Goal: Check status: Check status

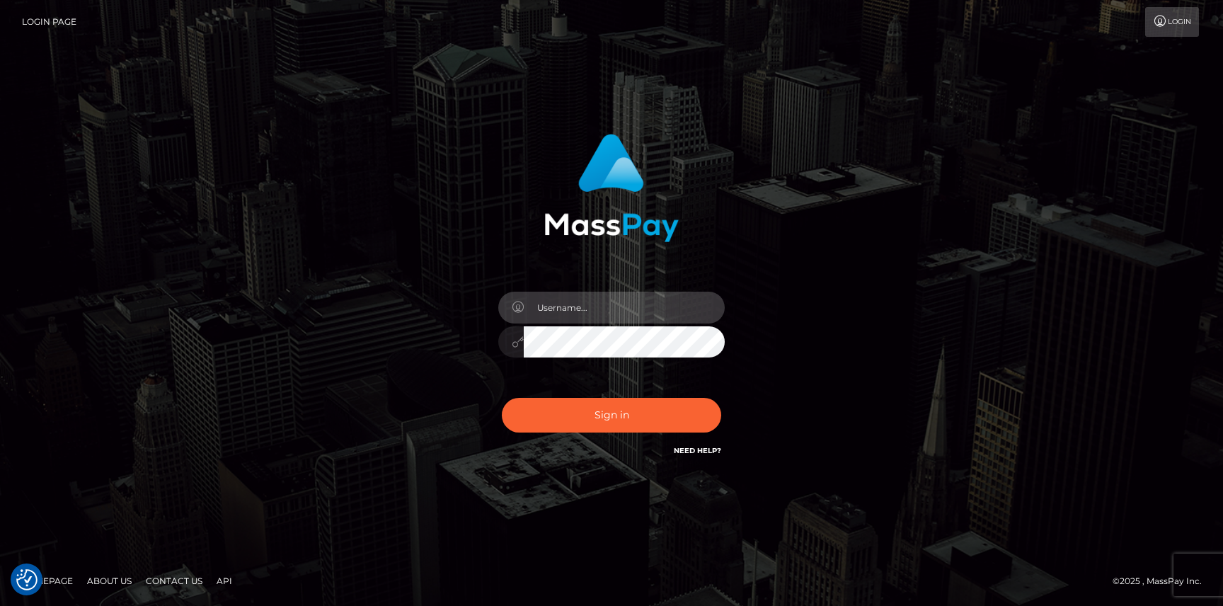
click at [548, 303] on input "text" at bounding box center [624, 307] width 201 height 32
type input "[PERSON_NAME]"
click at [502, 398] on button "Sign in" at bounding box center [611, 415] width 219 height 35
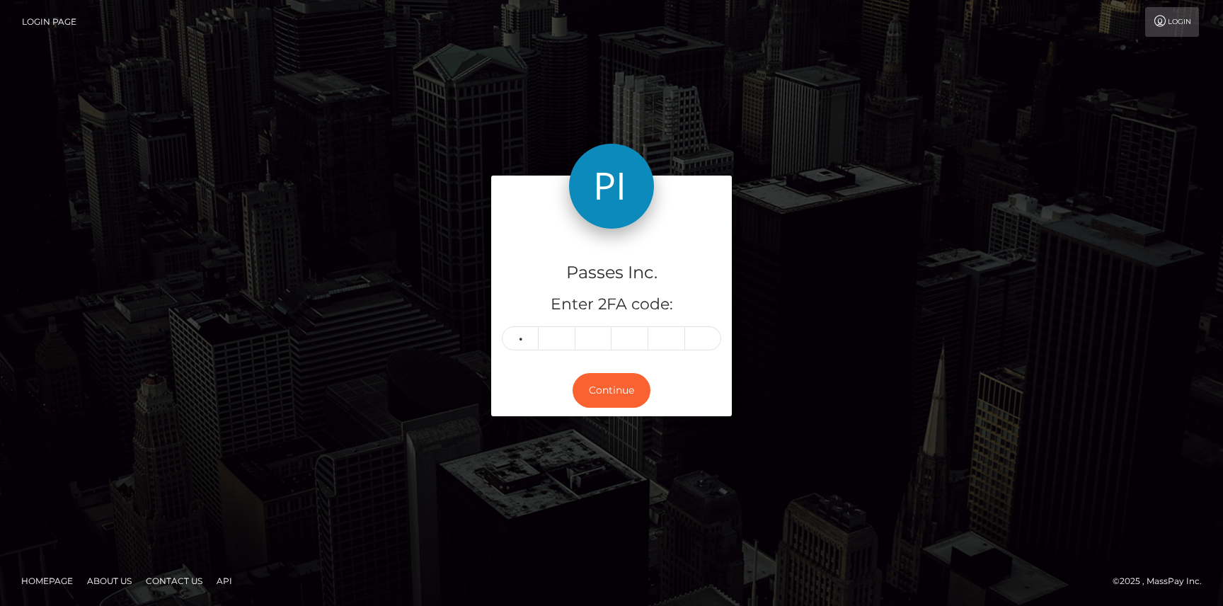
type input "6"
type input "3"
type input "6"
type input "7"
type input "9"
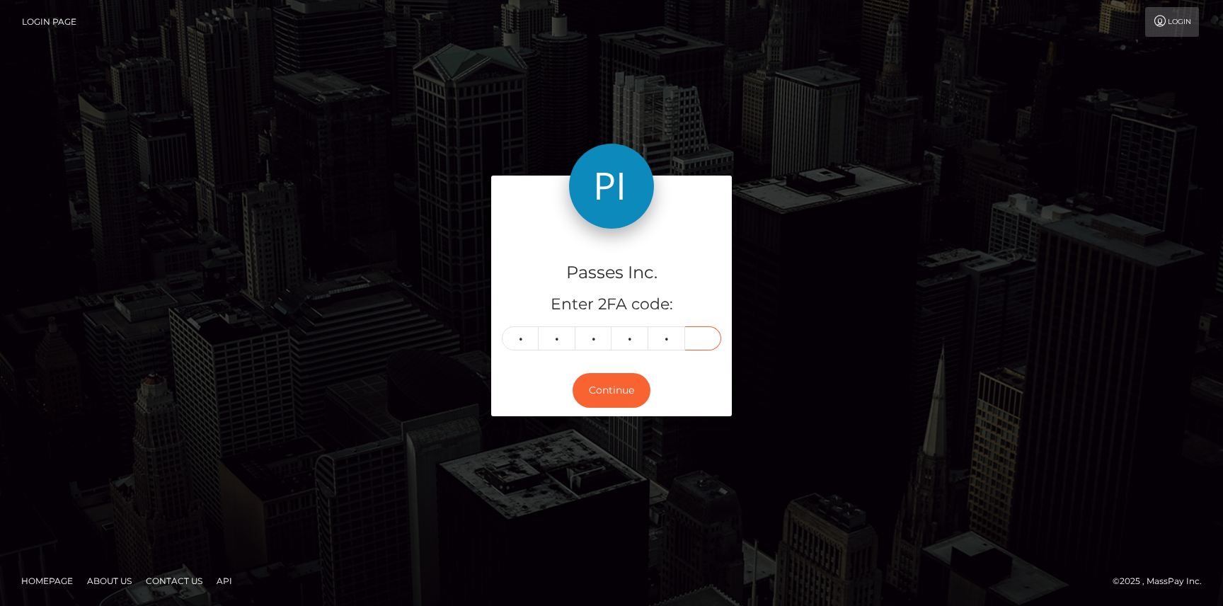
type input "0"
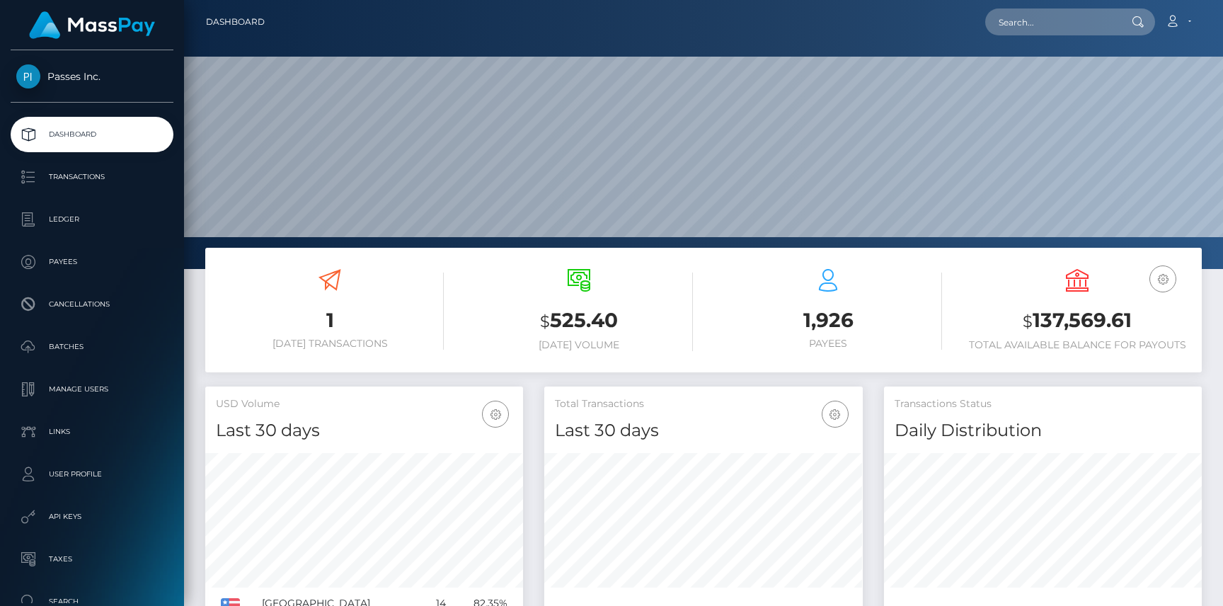
scroll to position [250, 318]
click at [100, 177] on p "Transactions" at bounding box center [91, 176] width 151 height 21
